Goal: Transaction & Acquisition: Purchase product/service

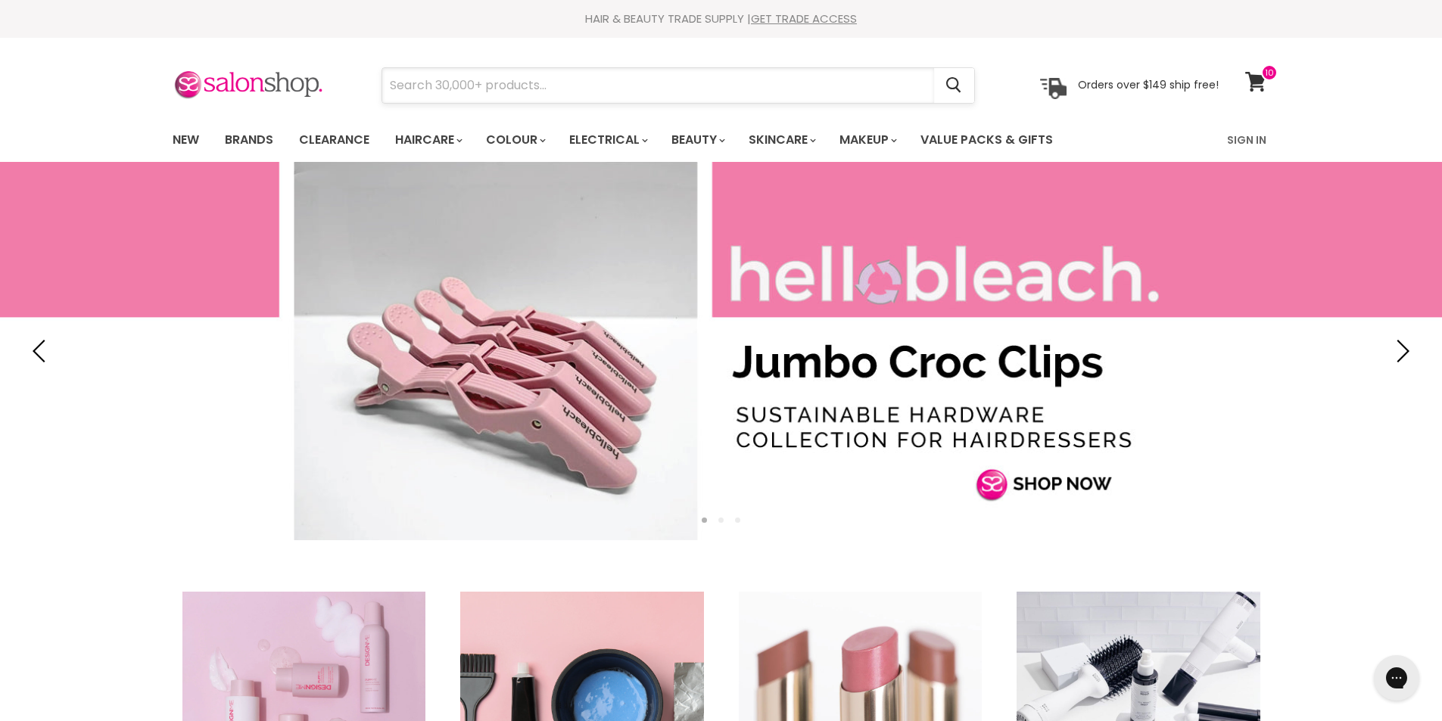
click at [419, 96] on input "Search" at bounding box center [658, 85] width 552 height 35
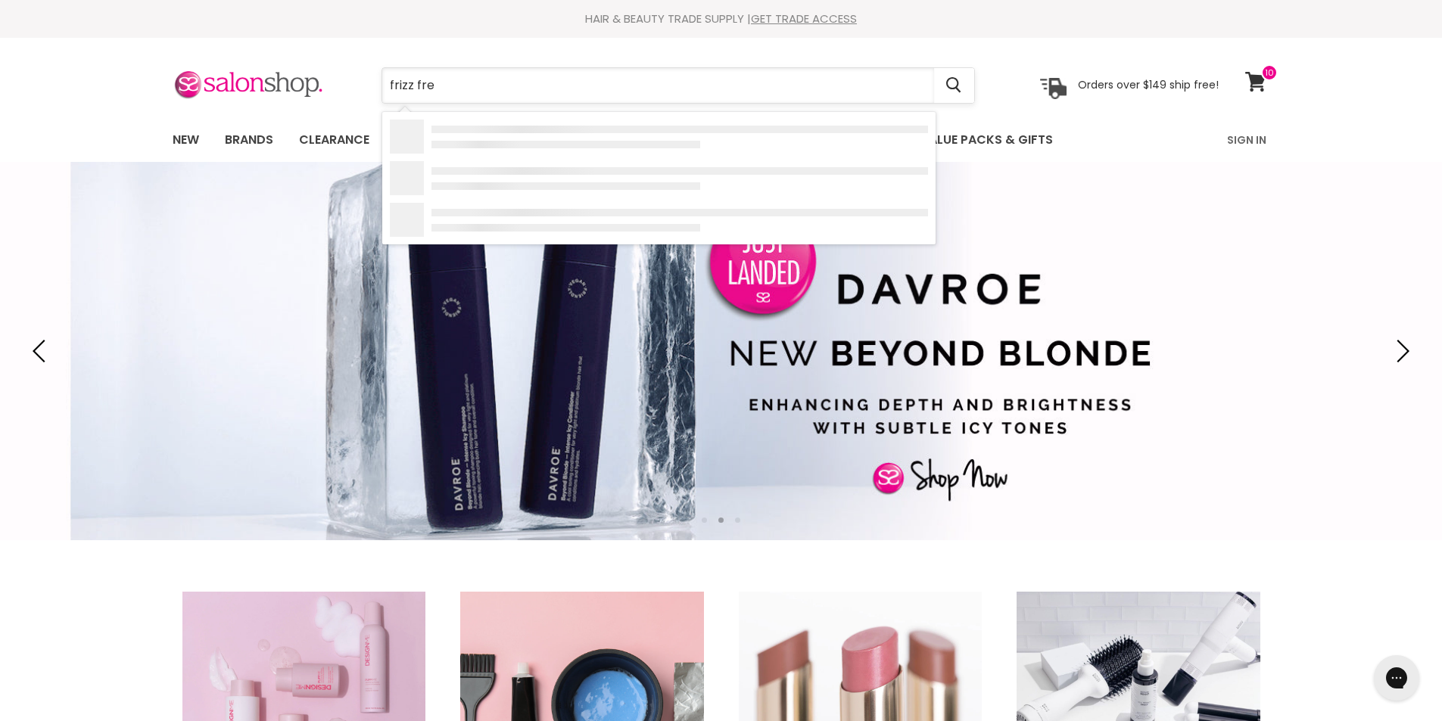
type input "frizz free"
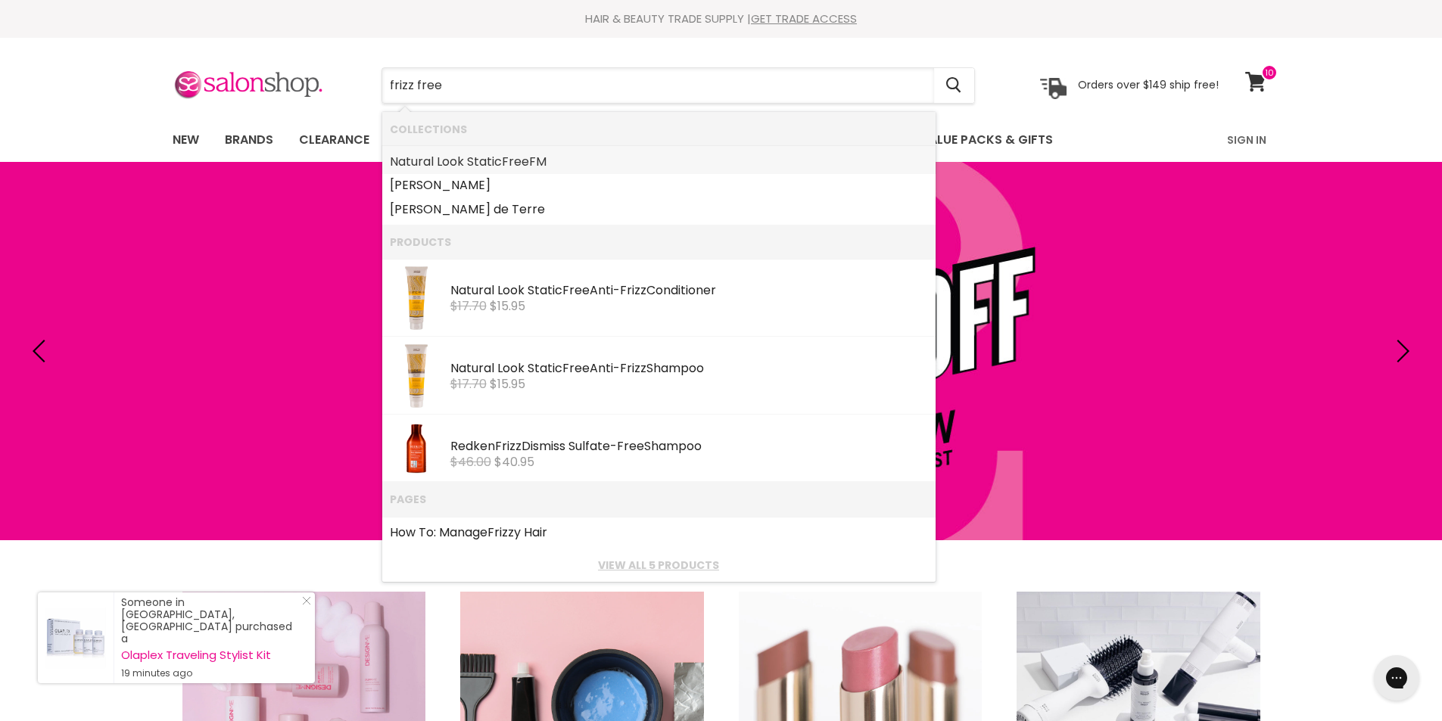
click at [527, 168] on b "Free" at bounding box center [515, 161] width 27 height 17
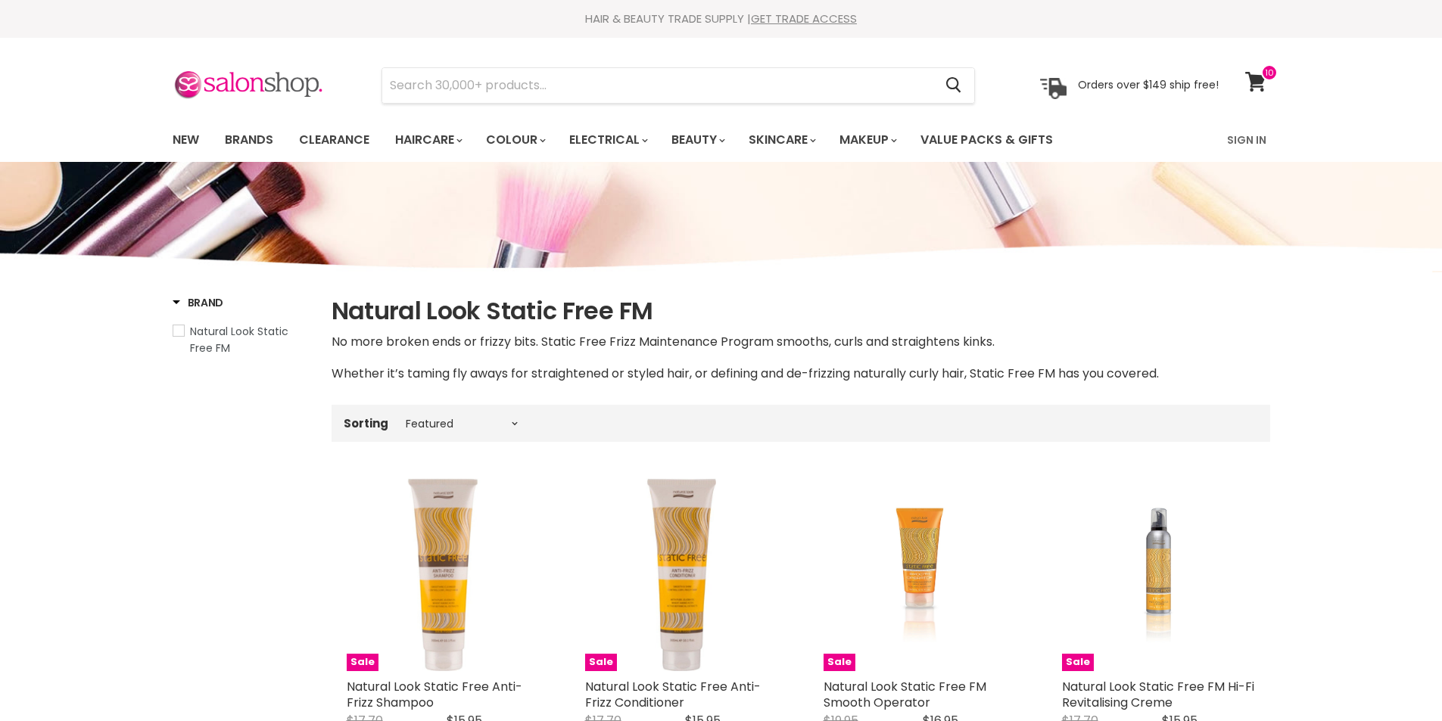
select select "manual"
